Goal: Task Accomplishment & Management: Manage account settings

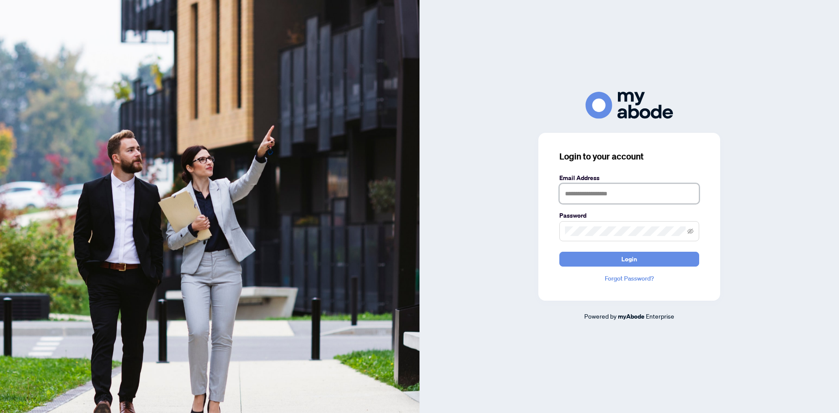
click at [585, 189] on input "text" at bounding box center [630, 194] width 140 height 20
type input "**********"
click at [605, 257] on button "Login" at bounding box center [630, 259] width 140 height 15
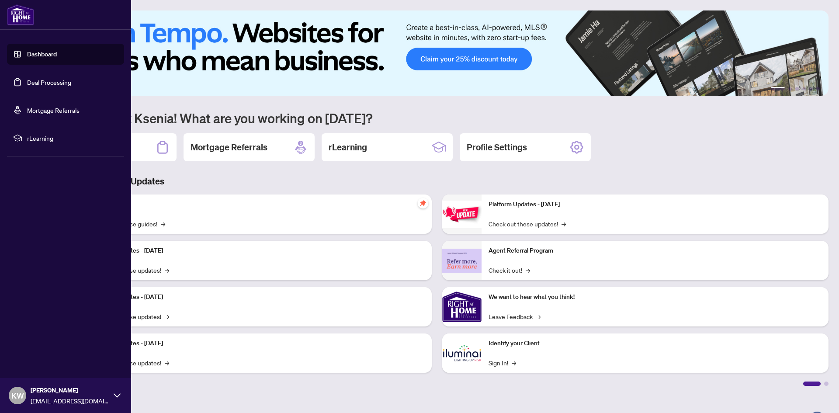
click at [27, 81] on link "Deal Processing" at bounding box center [49, 82] width 44 height 8
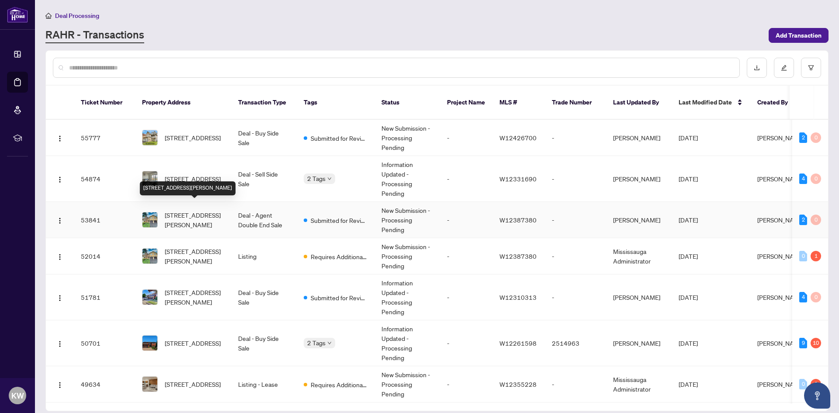
click at [209, 214] on span "[STREET_ADDRESS][PERSON_NAME]" at bounding box center [194, 219] width 59 height 19
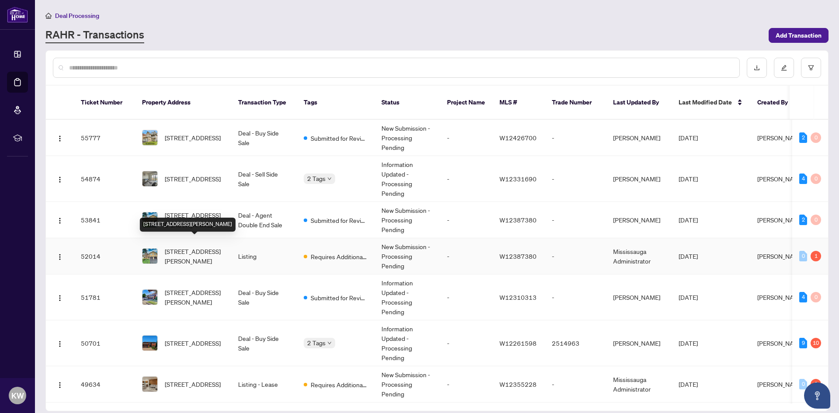
click at [195, 249] on span "[STREET_ADDRESS][PERSON_NAME]" at bounding box center [194, 256] width 59 height 19
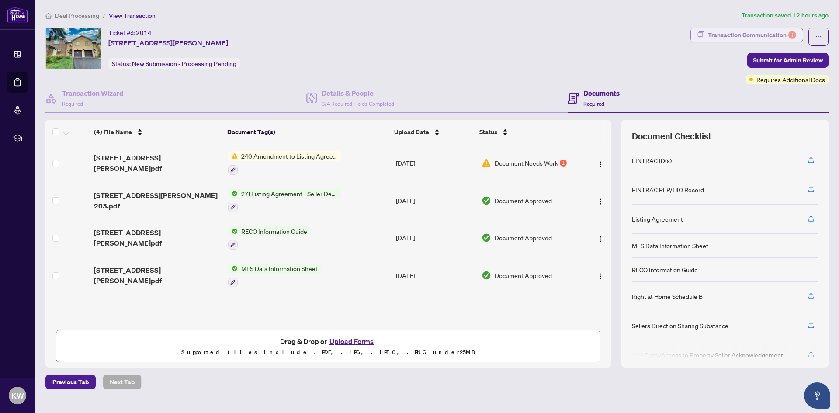
click at [727, 31] on div "Transaction Communication 1" at bounding box center [752, 35] width 88 height 14
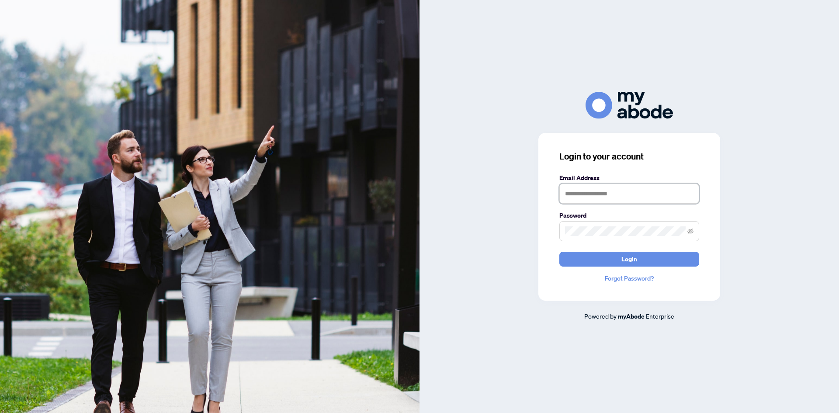
click at [613, 197] on input "text" at bounding box center [630, 194] width 140 height 20
type input "**********"
click at [616, 256] on button "Login" at bounding box center [630, 259] width 140 height 15
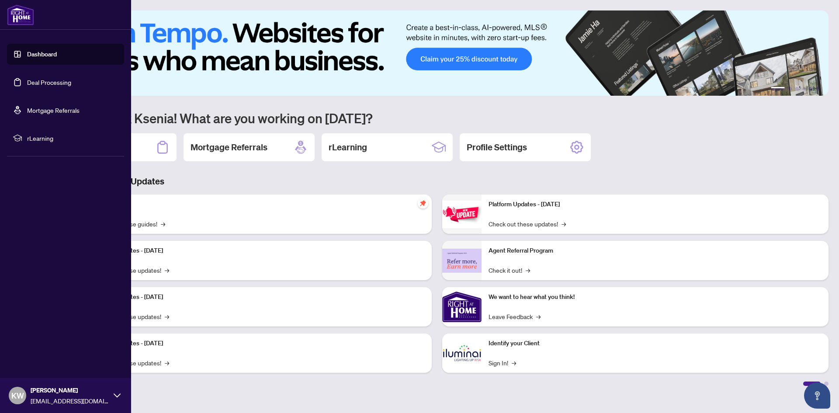
click at [30, 78] on link "Deal Processing" at bounding box center [49, 82] width 44 height 8
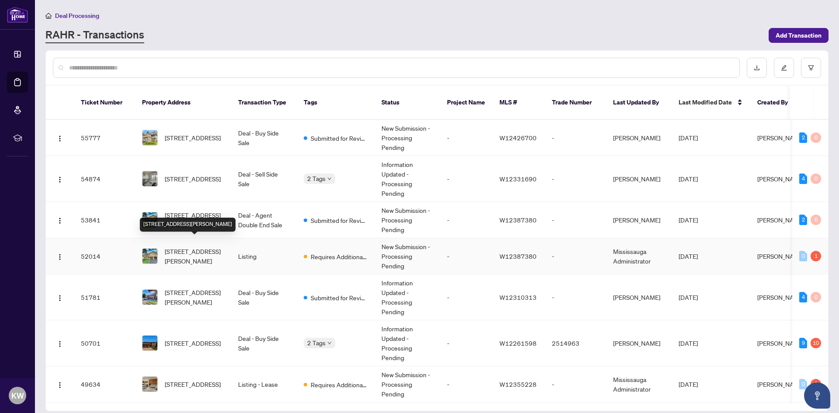
click at [189, 248] on span "[STREET_ADDRESS][PERSON_NAME]" at bounding box center [194, 256] width 59 height 19
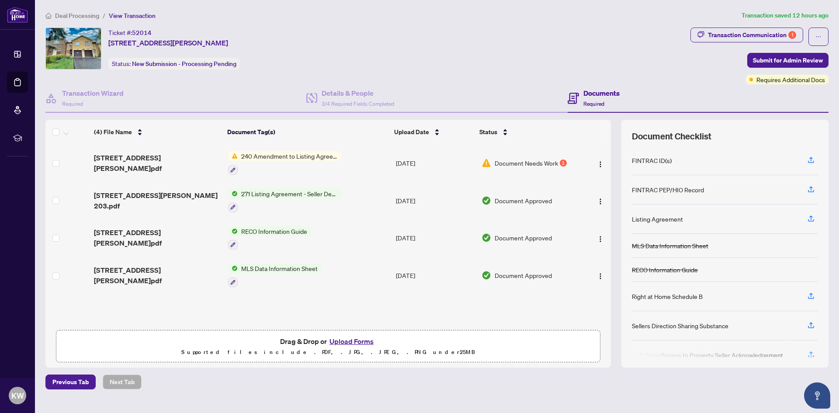
click at [760, 78] on span "Requires Additional Docs" at bounding box center [791, 80] width 69 height 10
click at [780, 59] on span "Submit for Admin Review" at bounding box center [788, 60] width 70 height 14
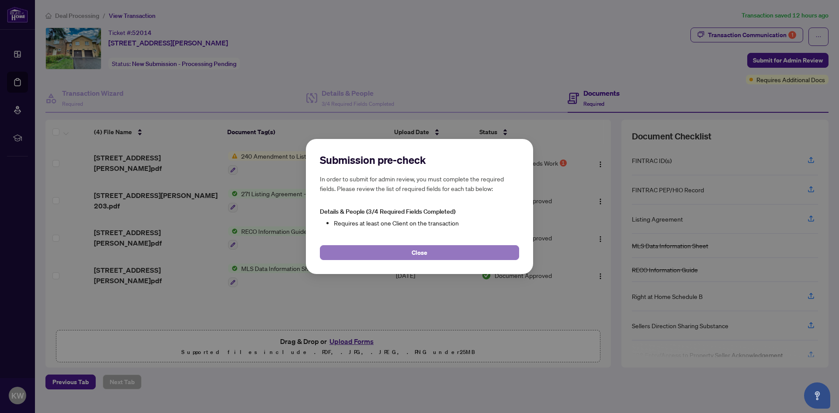
click at [477, 255] on button "Close" at bounding box center [419, 252] width 199 height 15
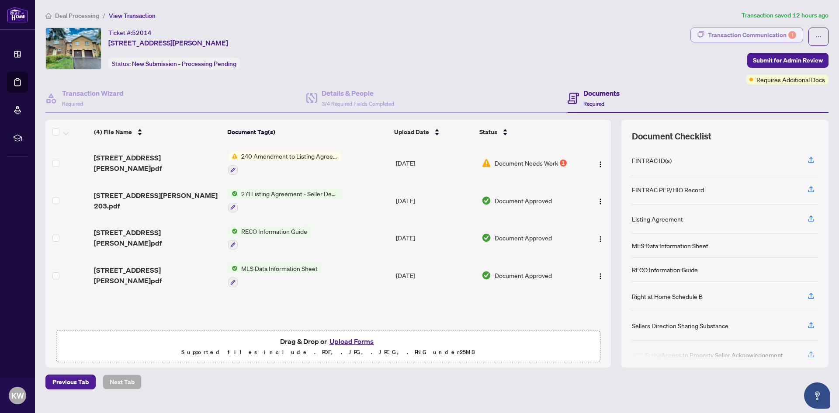
click at [749, 34] on div "Transaction Communication 1" at bounding box center [752, 35] width 88 height 14
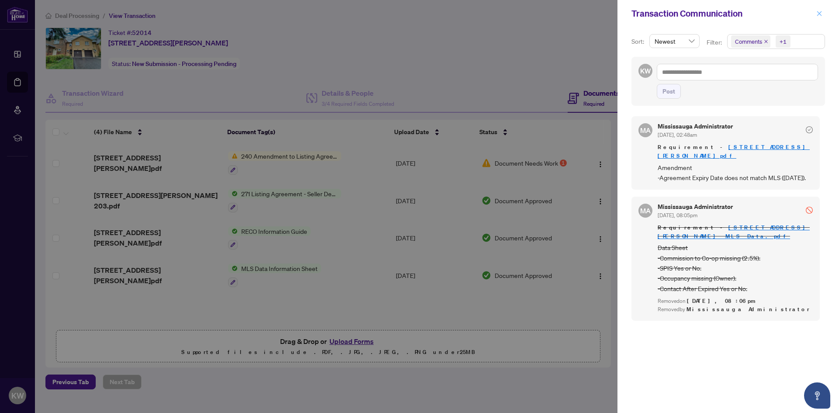
click at [820, 12] on icon "close" at bounding box center [820, 13] width 6 height 6
